Goal: Task Accomplishment & Management: Use online tool/utility

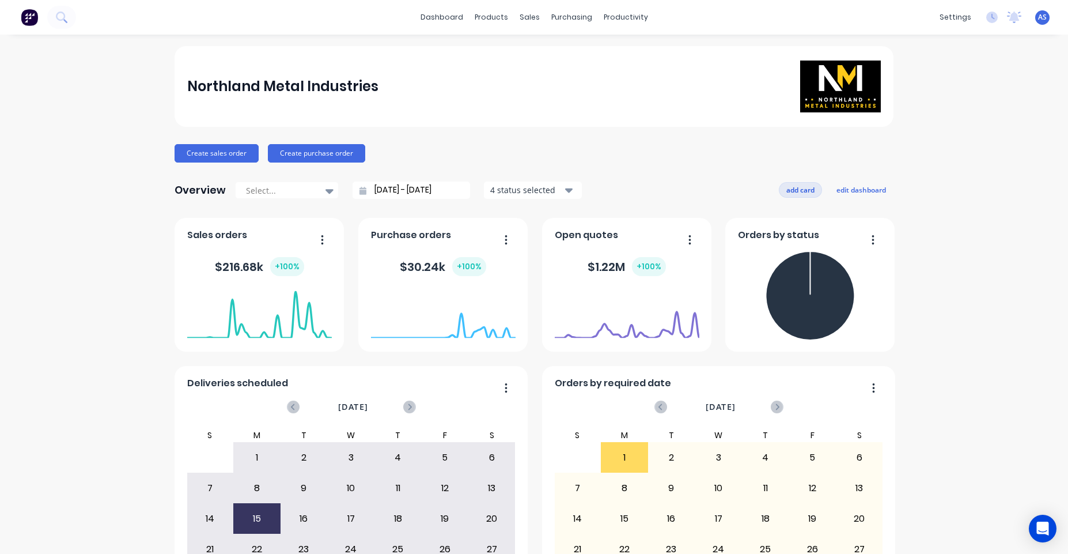
click at [797, 190] on button "add card" at bounding box center [800, 189] width 43 height 15
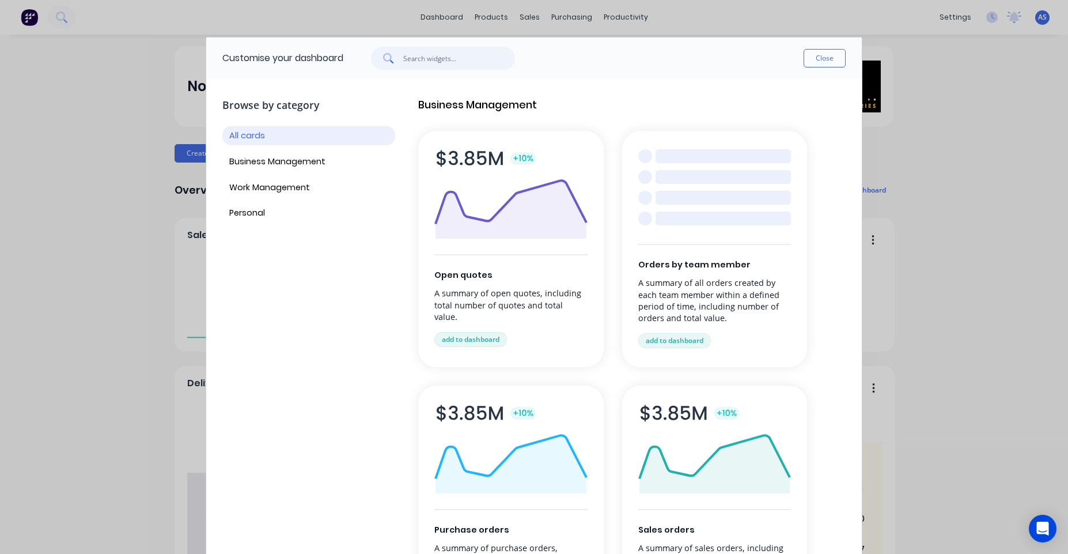
click at [501, 60] on input "text" at bounding box center [459, 58] width 112 height 23
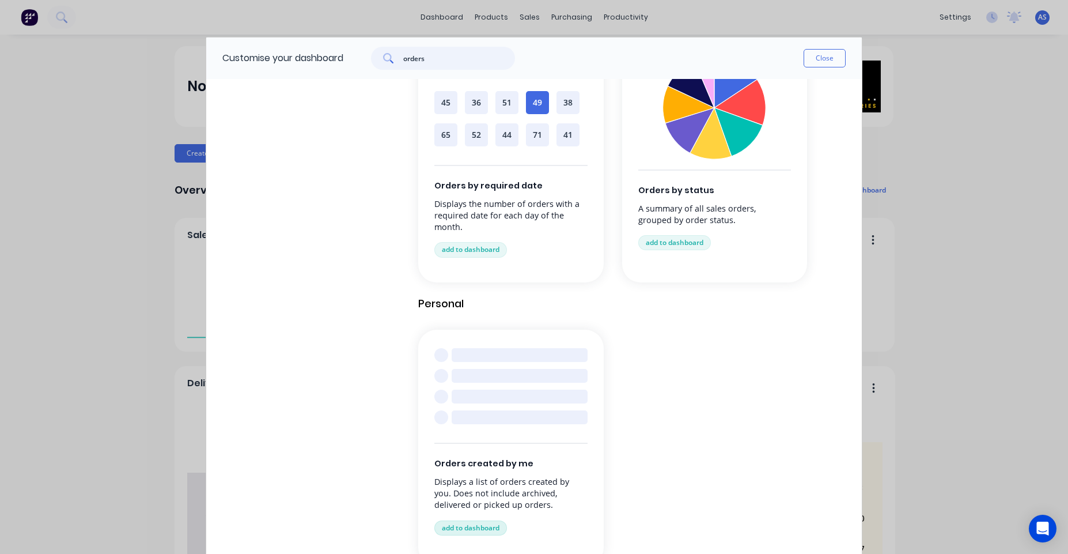
scroll to position [624, 0]
type input "orders"
click at [471, 528] on button "add to dashboard" at bounding box center [470, 527] width 73 height 15
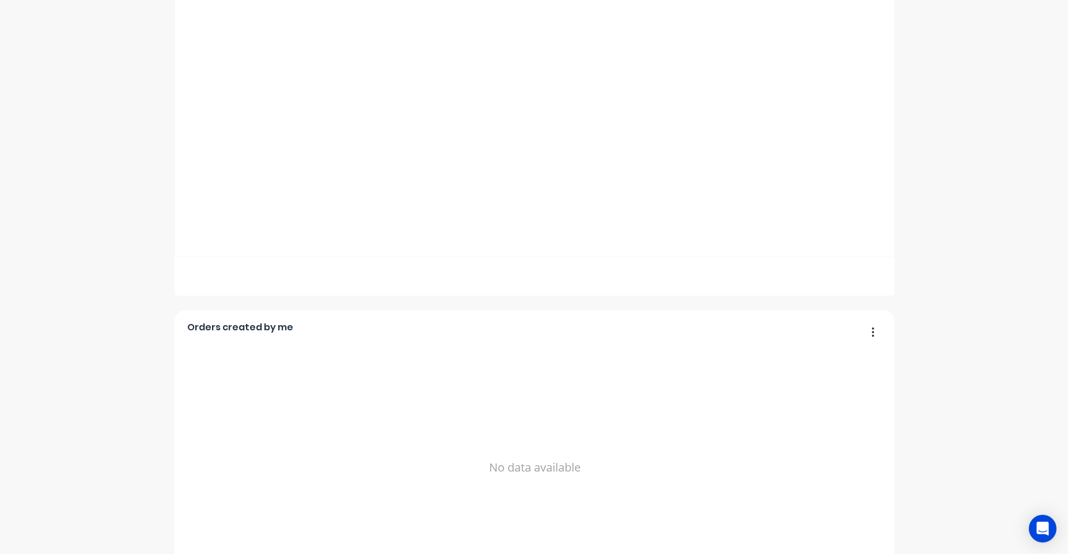
scroll to position [846, 0]
